Goal: Check status: Check status

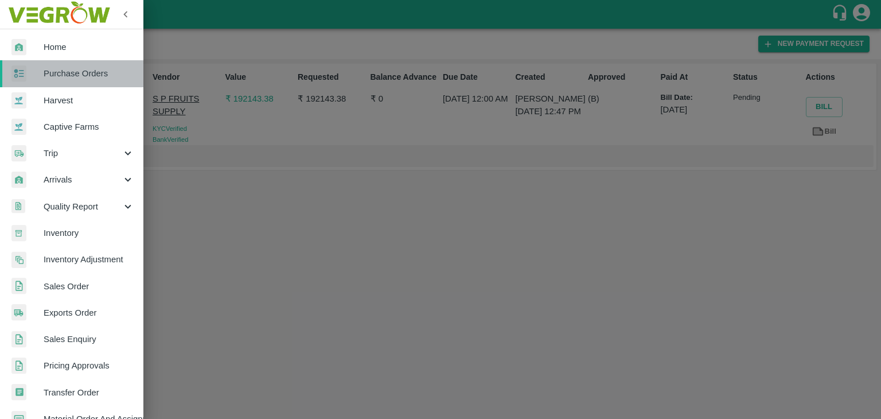
click at [80, 67] on link "Purchase Orders" at bounding box center [71, 73] width 143 height 26
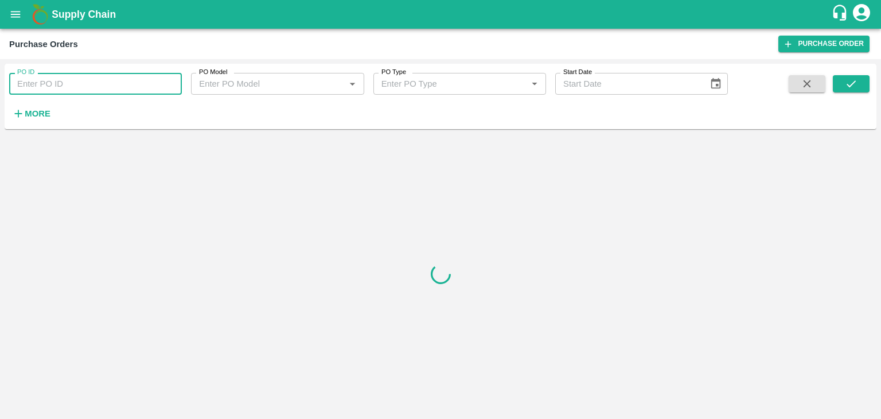
click at [129, 80] on input "PO ID" at bounding box center [95, 84] width 173 height 22
paste input "175388"
click at [857, 77] on icon "submit" at bounding box center [851, 83] width 13 height 13
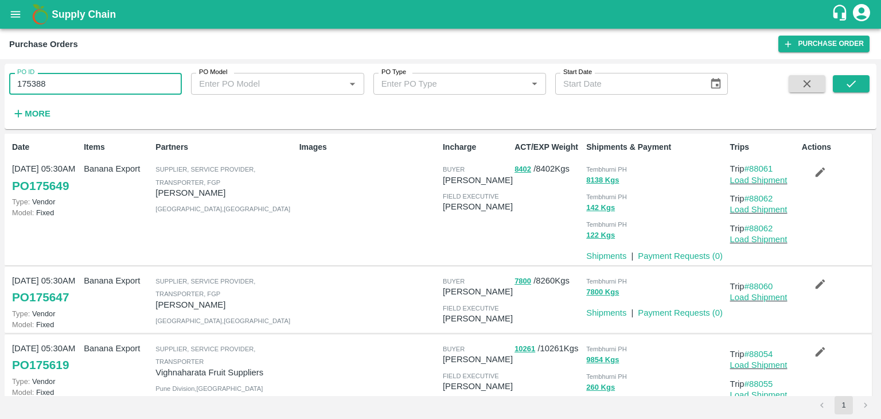
click at [97, 83] on input "175388" at bounding box center [95, 84] width 173 height 22
type input "175388"
click at [851, 88] on icon "submit" at bounding box center [851, 83] width 13 height 13
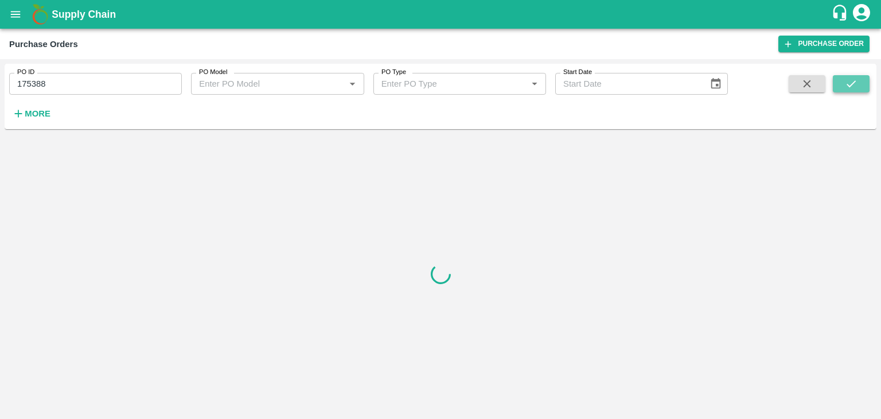
click at [851, 88] on icon "submit" at bounding box center [851, 83] width 13 height 13
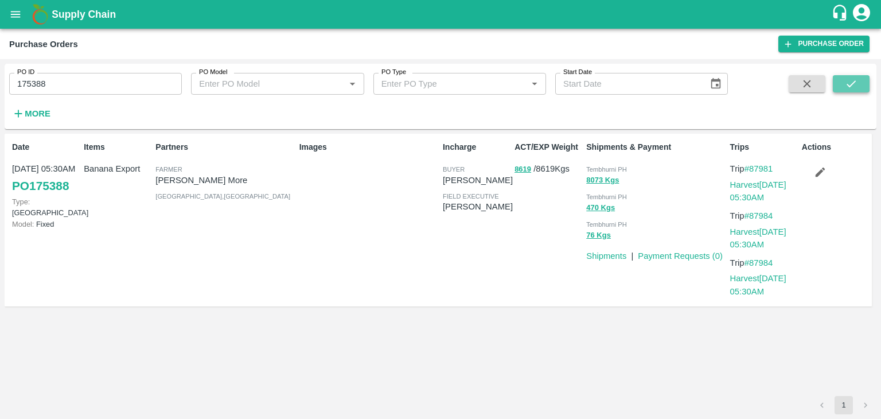
click at [851, 88] on icon "submit" at bounding box center [851, 83] width 13 height 13
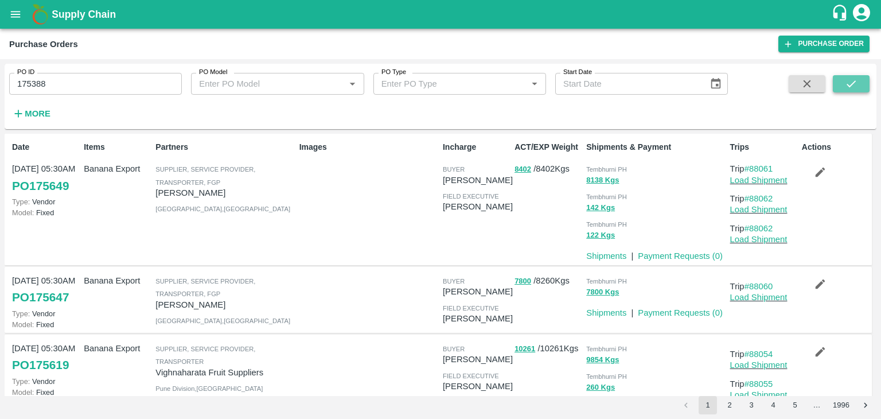
click at [847, 90] on icon "submit" at bounding box center [851, 83] width 13 height 13
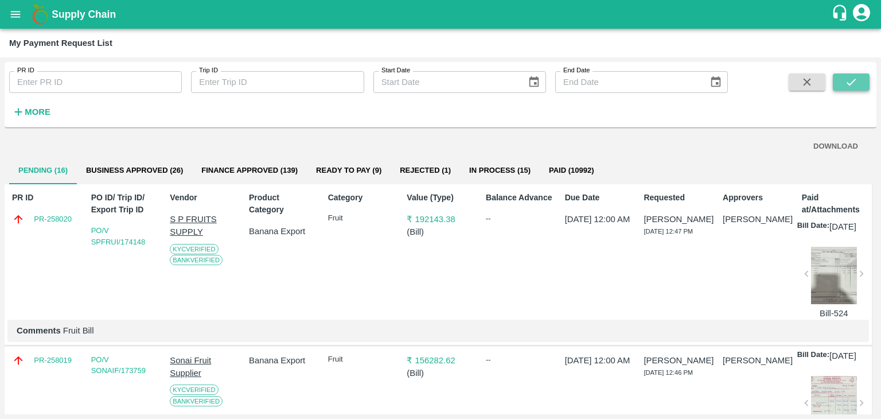
click at [855, 80] on icon "submit" at bounding box center [851, 82] width 13 height 13
